Goal: Information Seeking & Learning: Learn about a topic

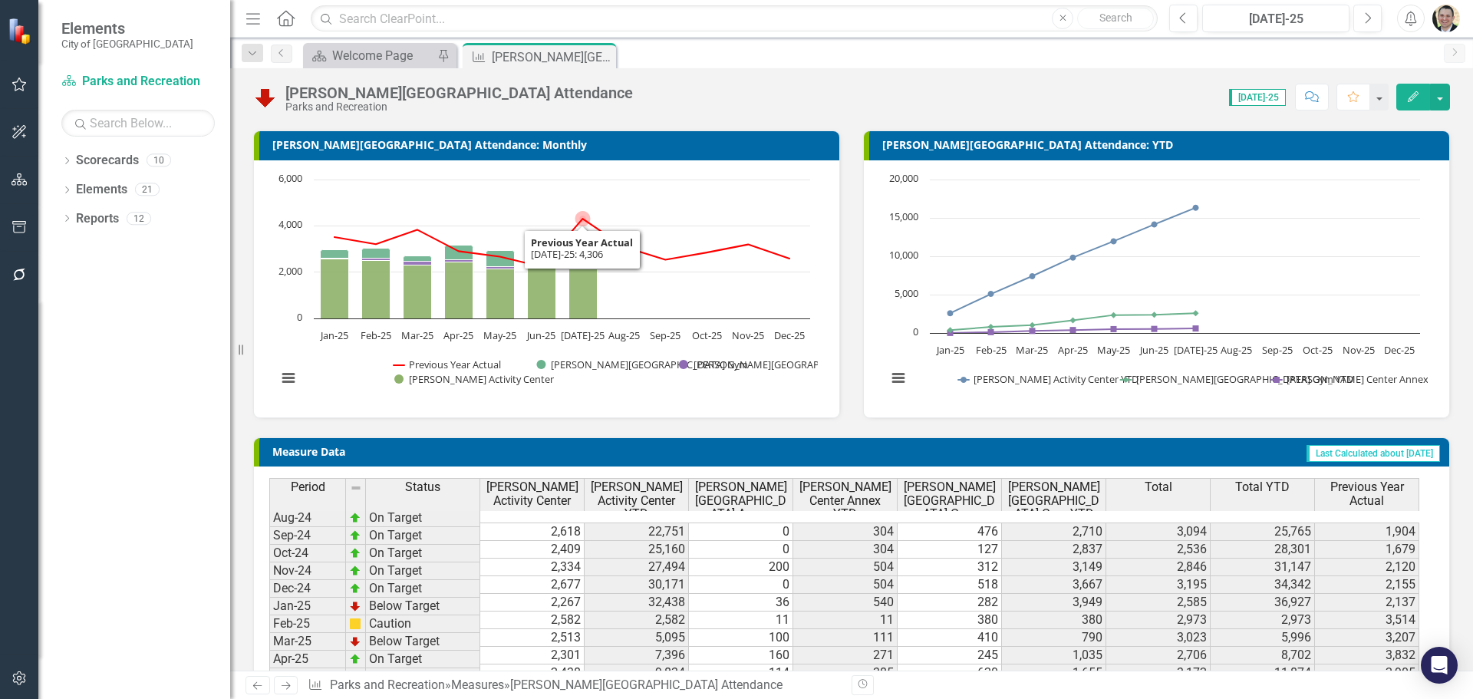
scroll to position [178, 0]
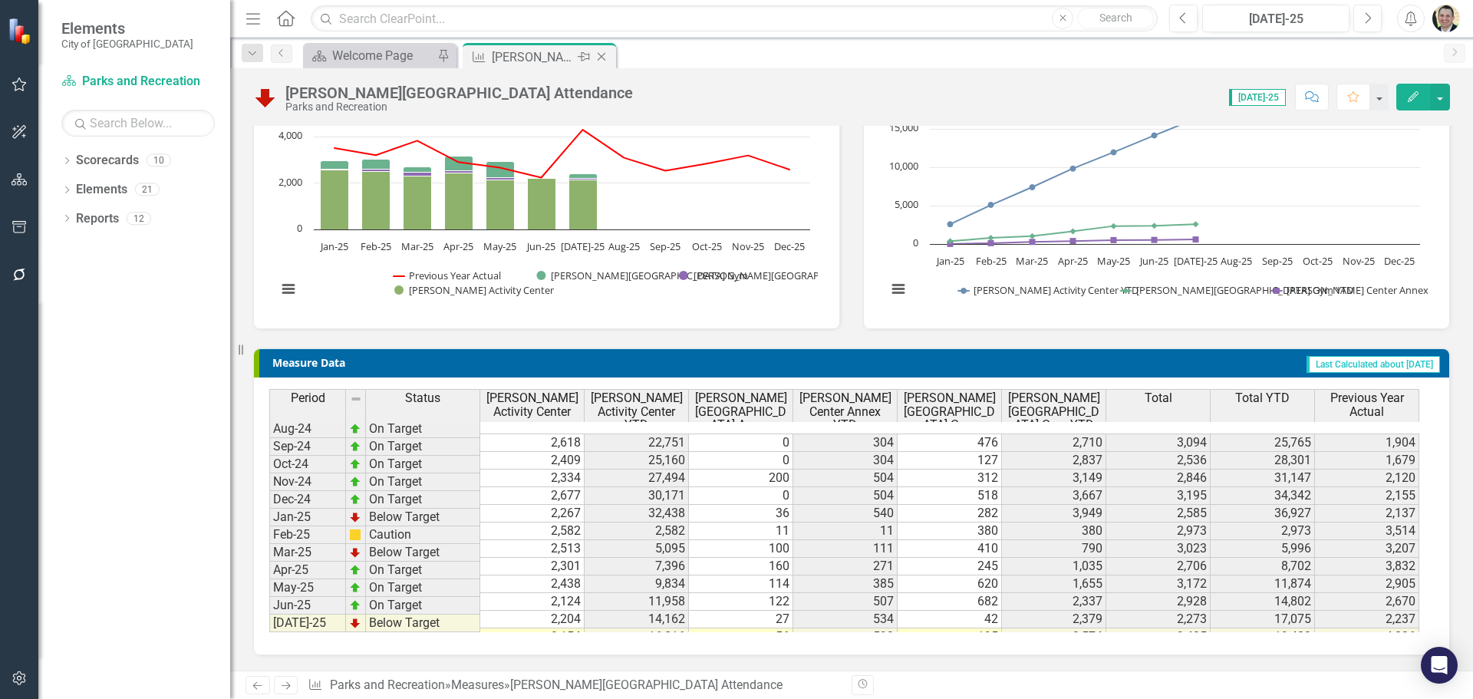
click at [602, 55] on icon "Close" at bounding box center [601, 57] width 15 height 12
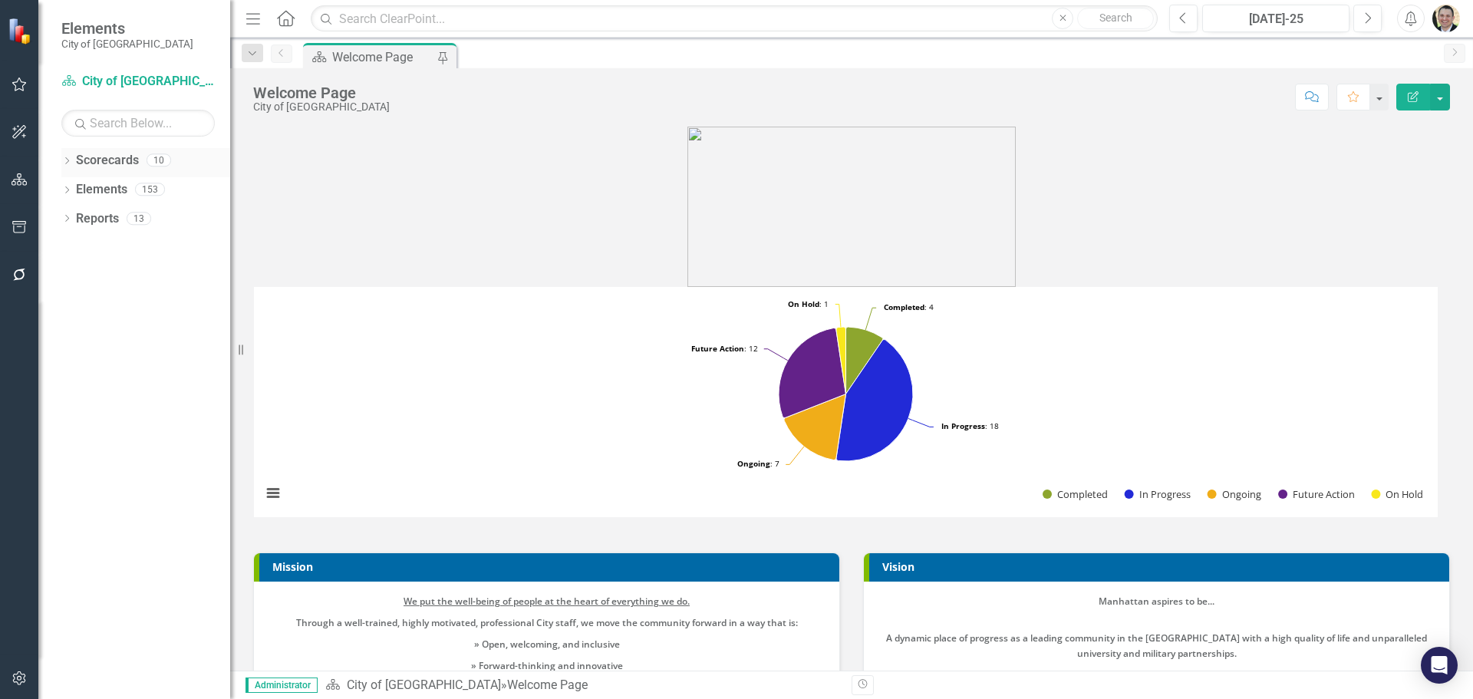
click at [68, 160] on icon "Dropdown" at bounding box center [66, 162] width 11 height 8
click at [74, 189] on icon "Dropdown" at bounding box center [75, 188] width 12 height 9
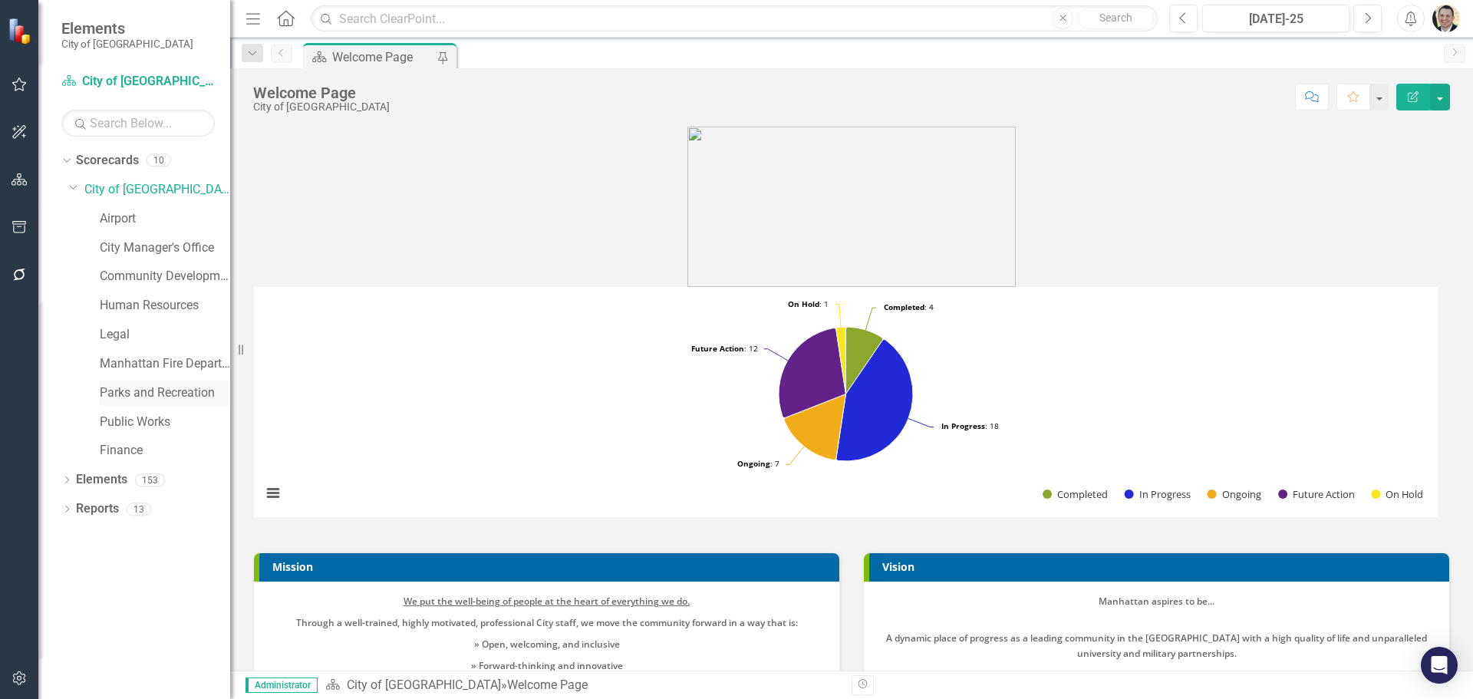
click at [133, 391] on link "Parks and Recreation" at bounding box center [165, 393] width 130 height 18
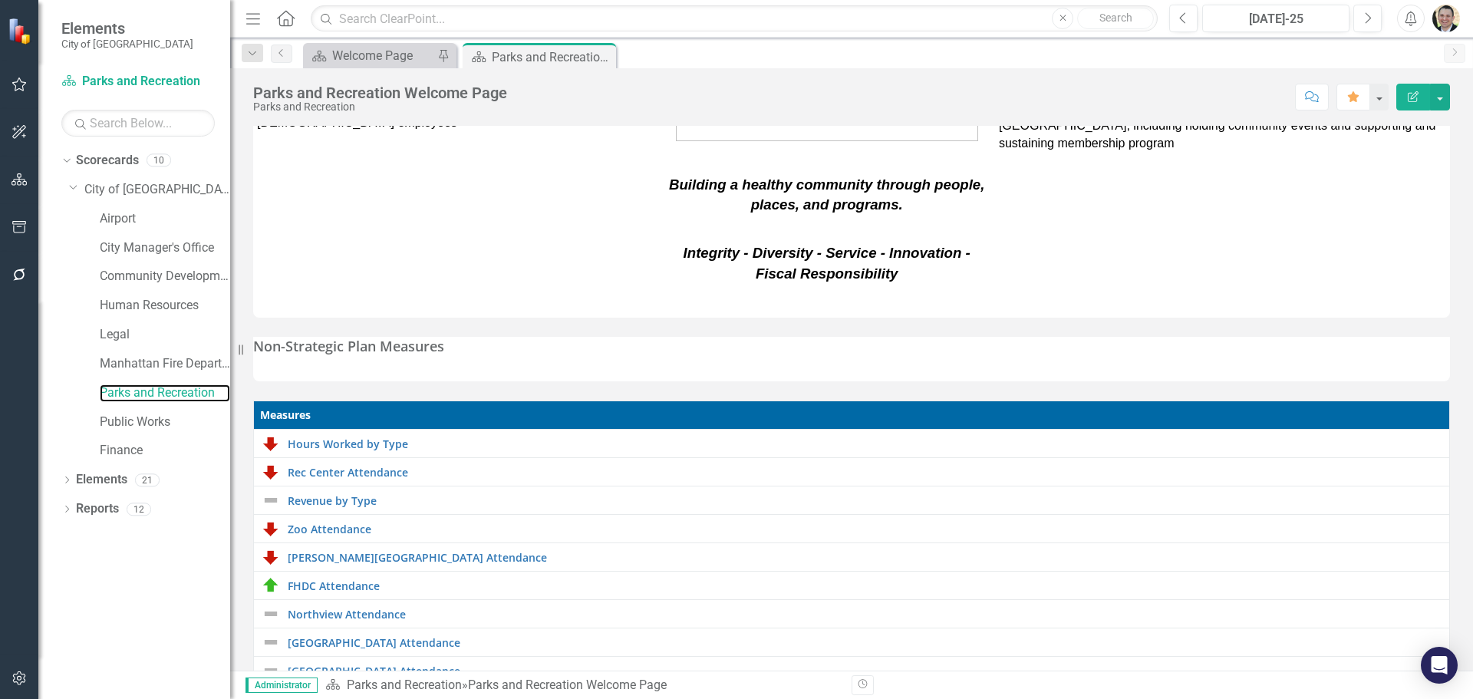
scroll to position [230, 0]
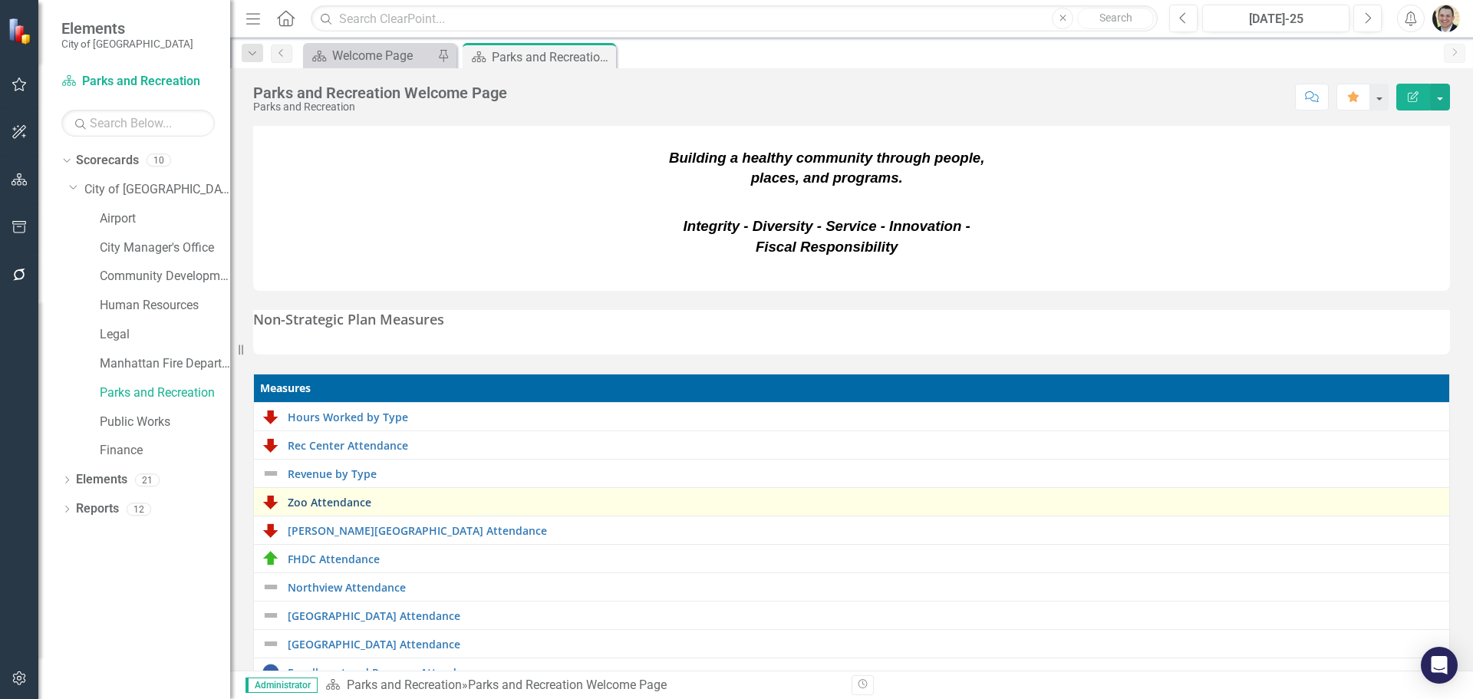
click at [338, 496] on link "Zoo Attendance" at bounding box center [865, 502] width 1154 height 12
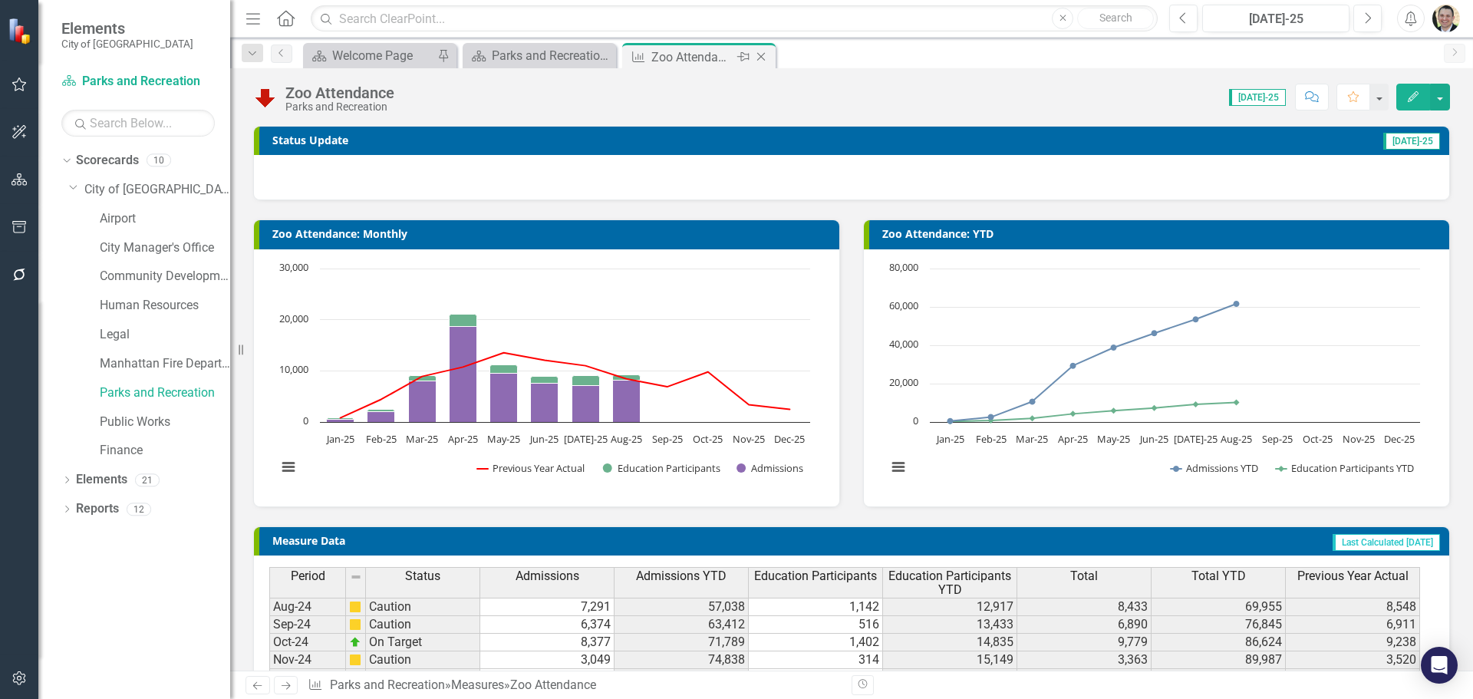
click at [763, 58] on icon at bounding box center [761, 57] width 8 height 8
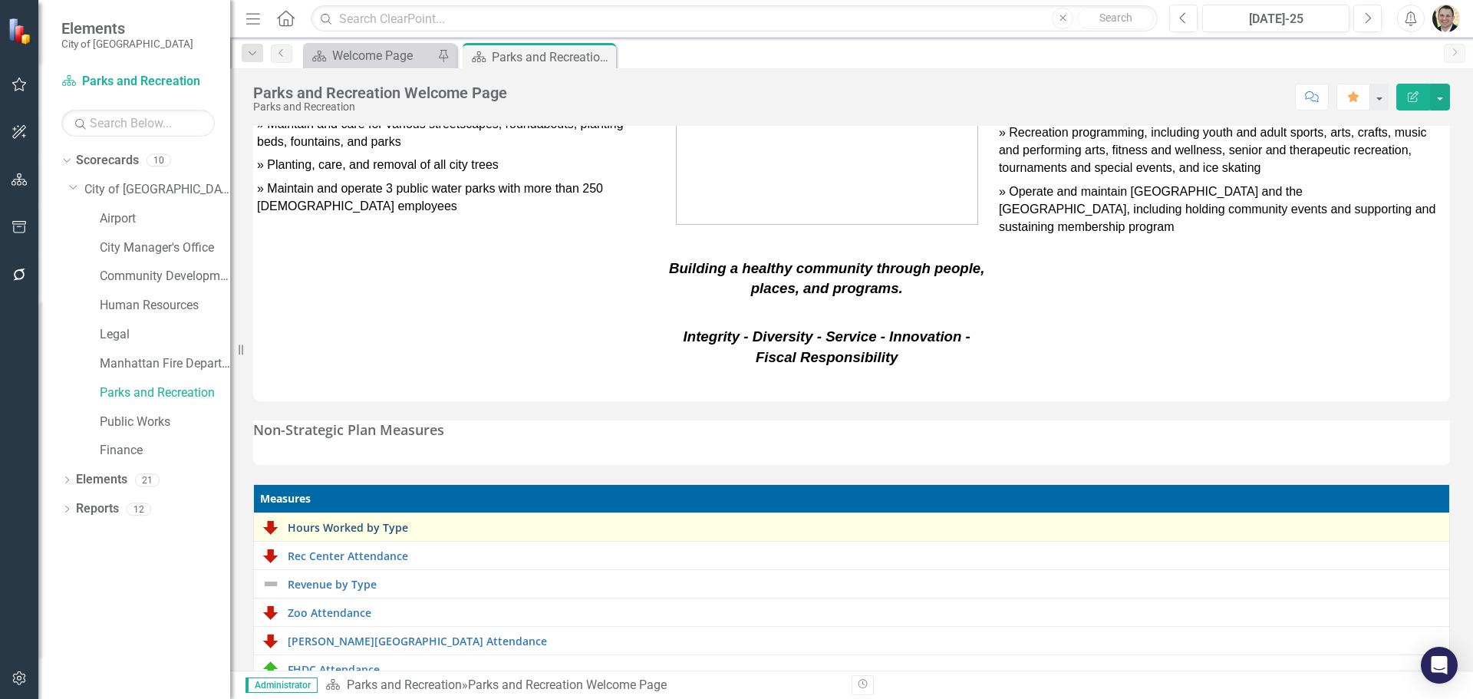
scroll to position [294, 0]
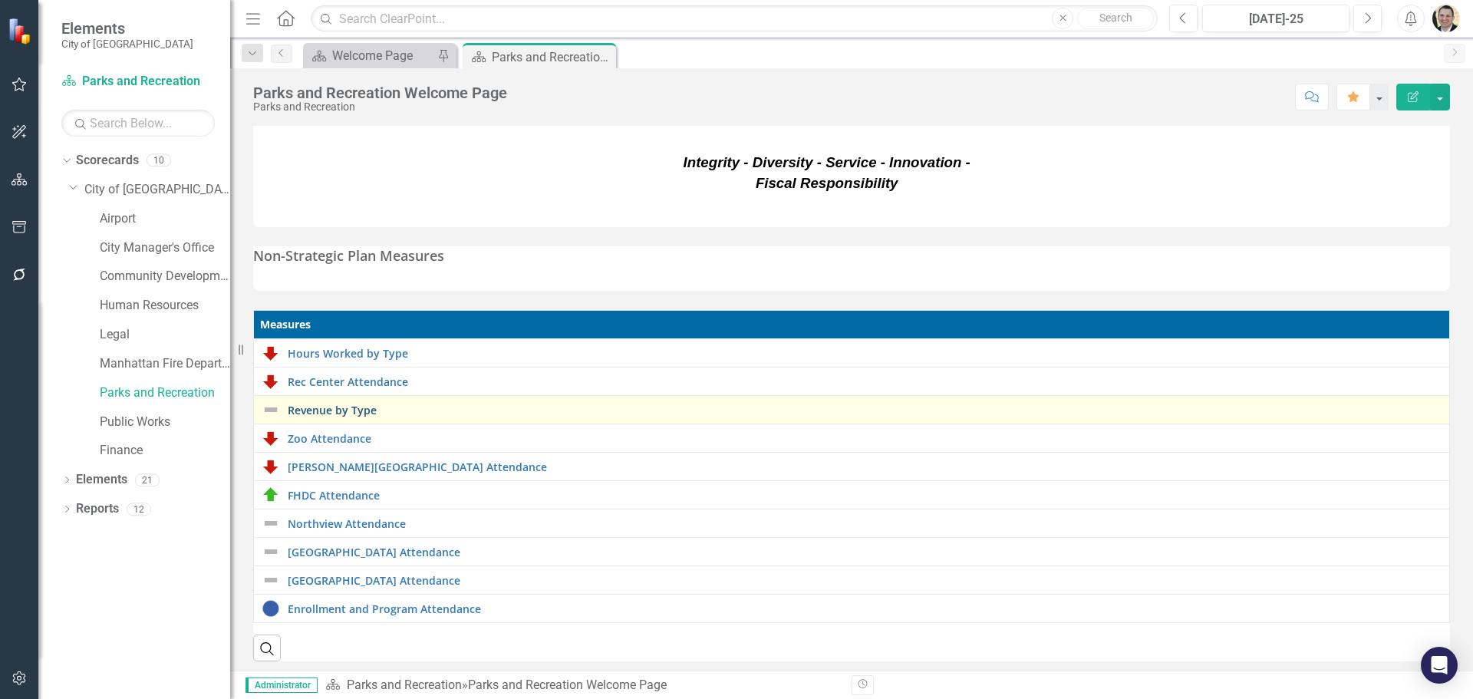
click at [350, 404] on link "Revenue by Type" at bounding box center [865, 410] width 1154 height 12
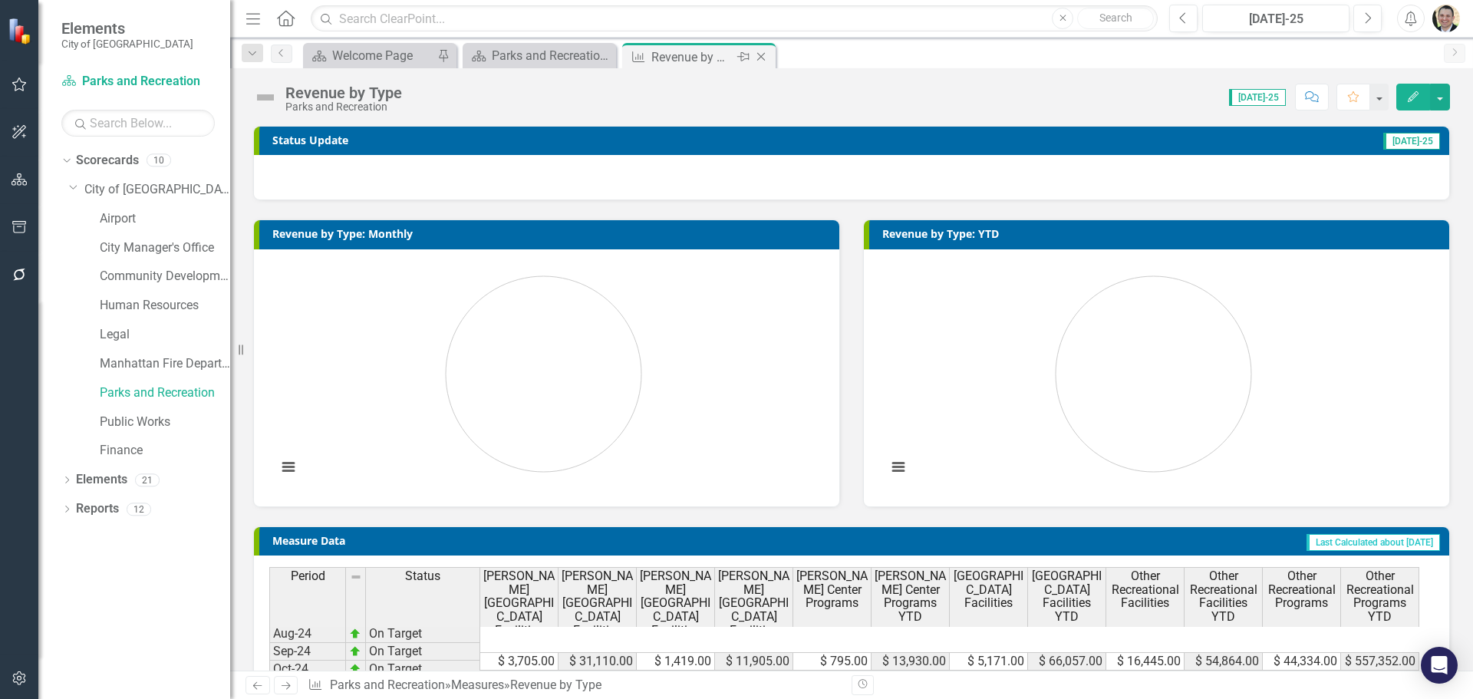
click at [762, 61] on icon "Close" at bounding box center [760, 57] width 15 height 12
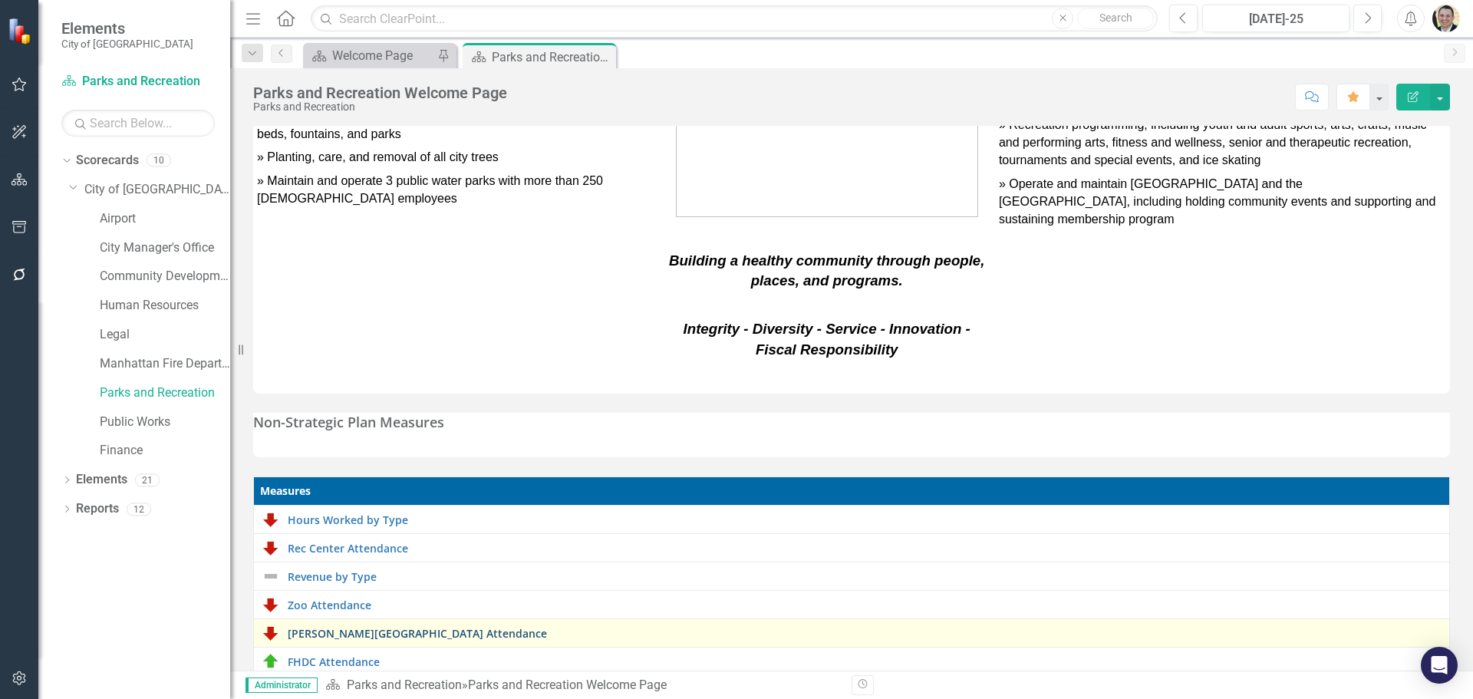
scroll to position [294, 0]
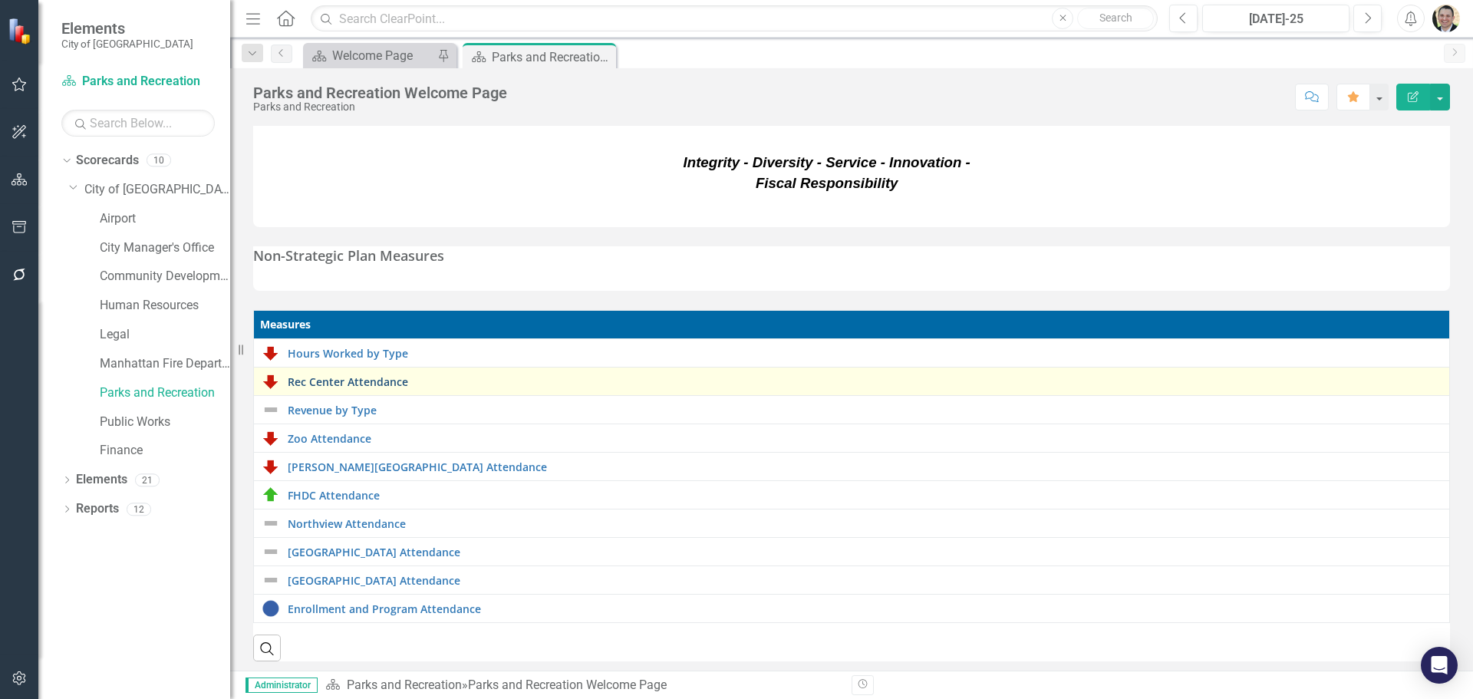
click at [364, 376] on link "Rec Center Attendance" at bounding box center [865, 382] width 1154 height 12
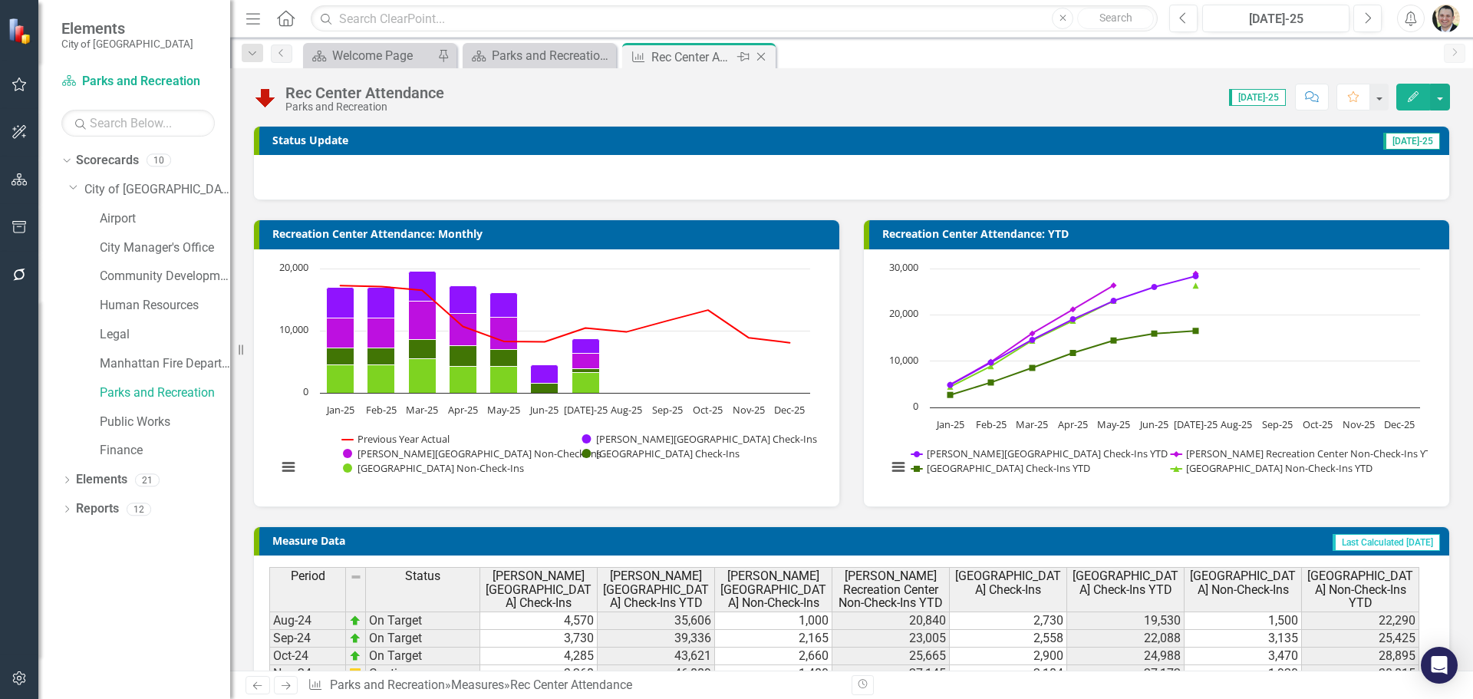
click at [760, 57] on icon "Close" at bounding box center [760, 57] width 15 height 12
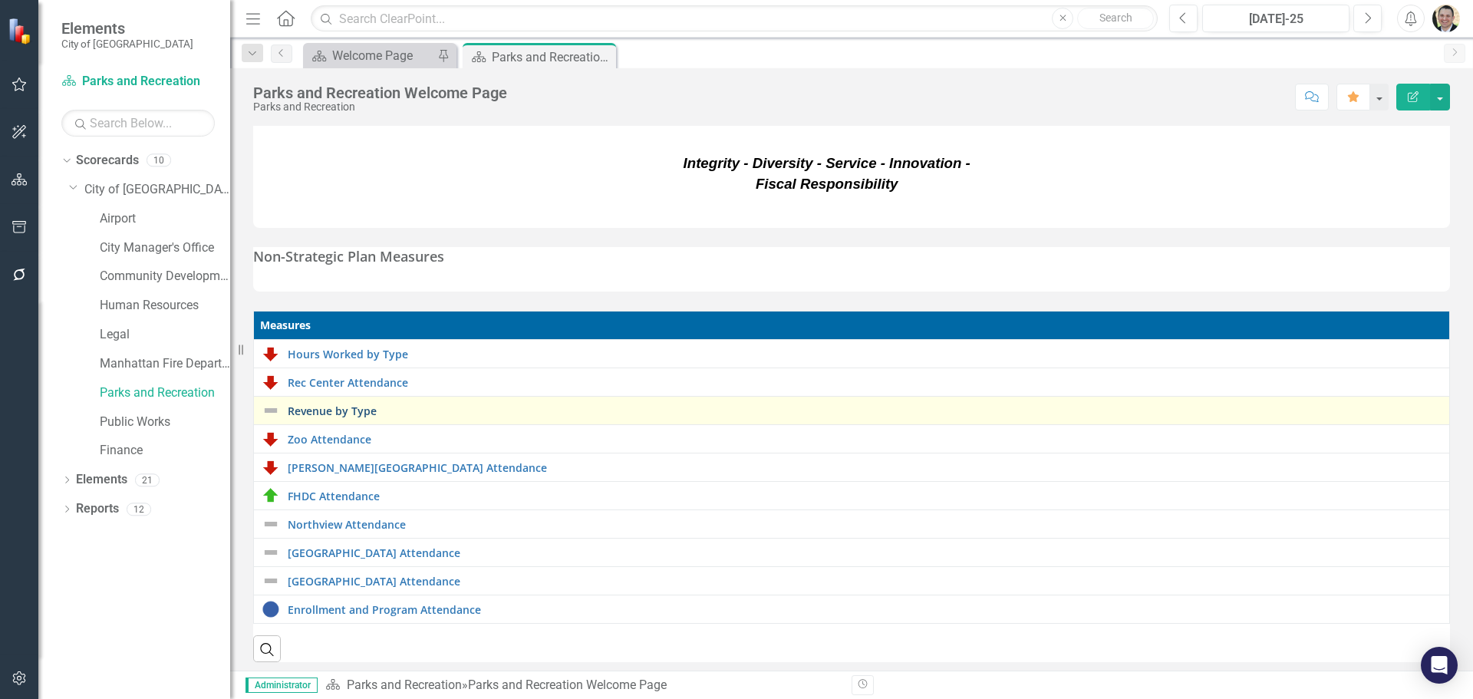
scroll to position [294, 0]
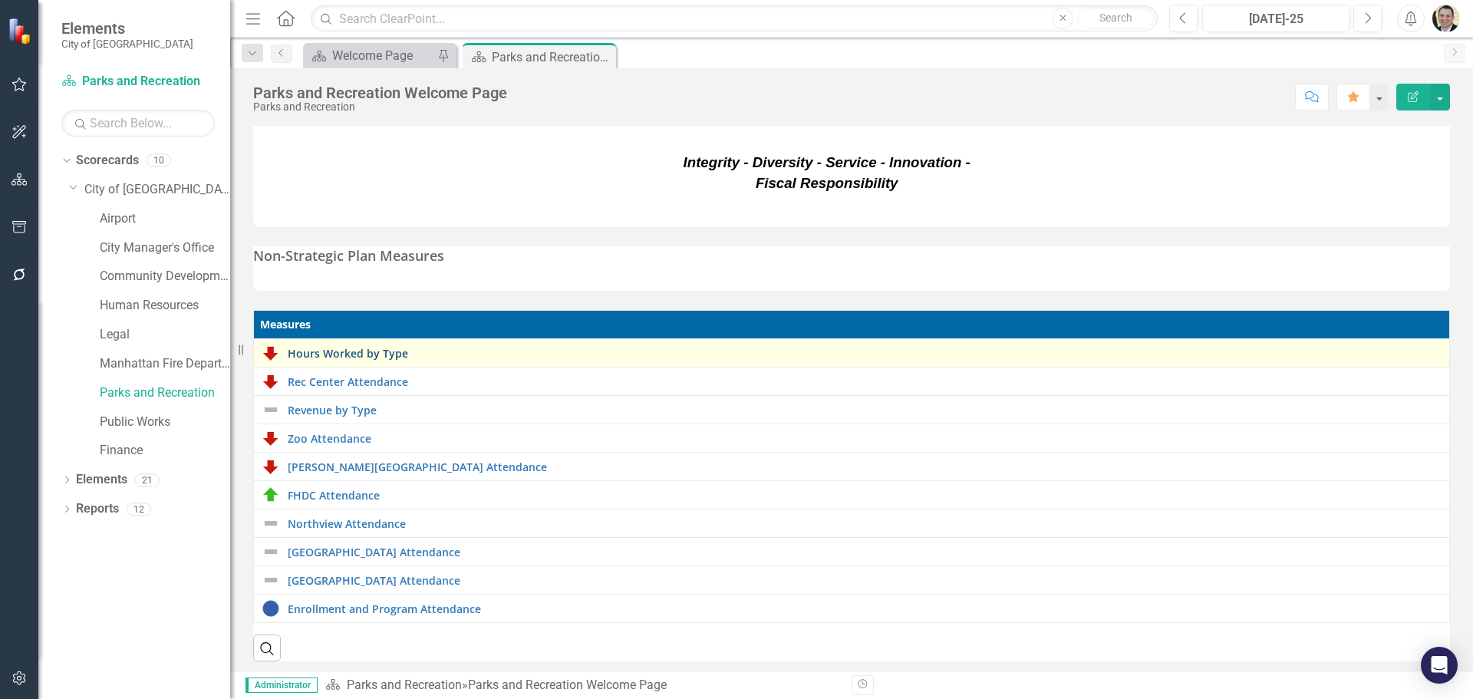
click at [364, 348] on link "Hours Worked by Type" at bounding box center [865, 354] width 1154 height 12
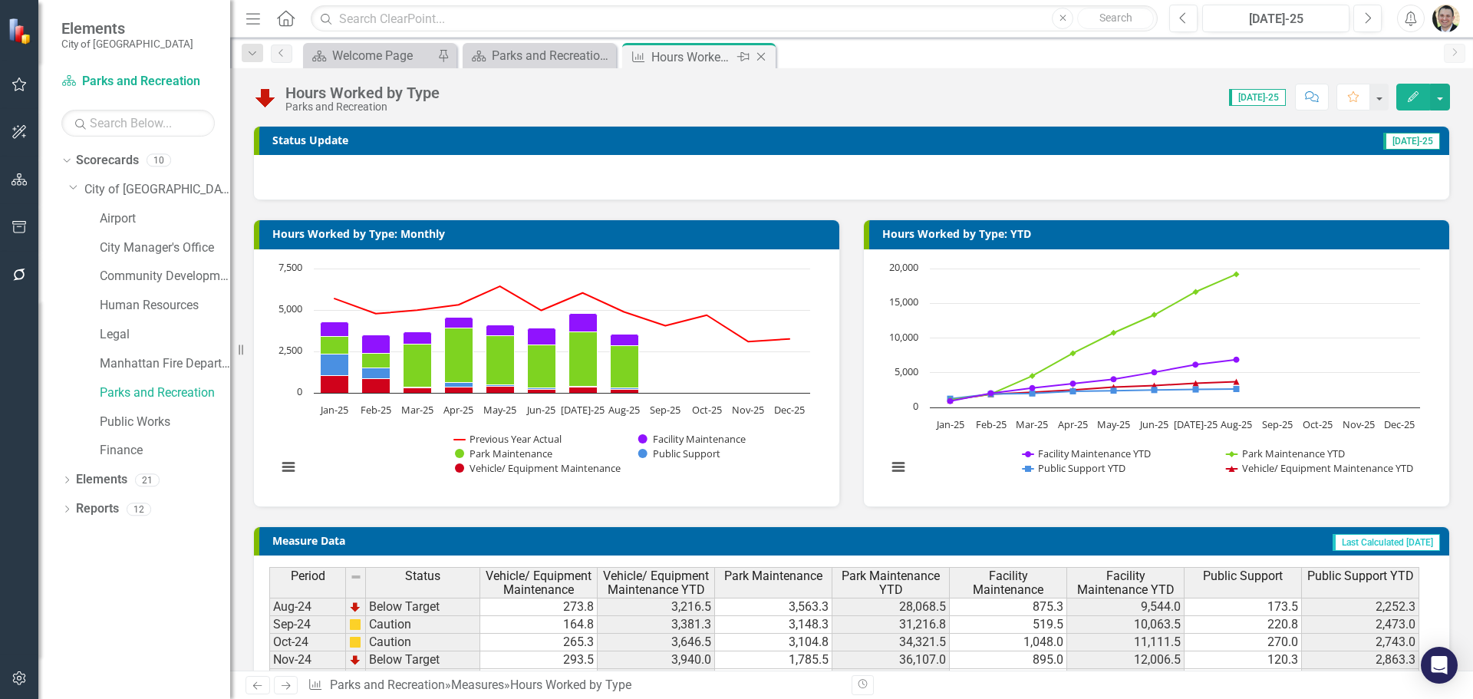
click at [758, 53] on icon "Close" at bounding box center [760, 57] width 15 height 12
